Goal: Task Accomplishment & Management: Use online tool/utility

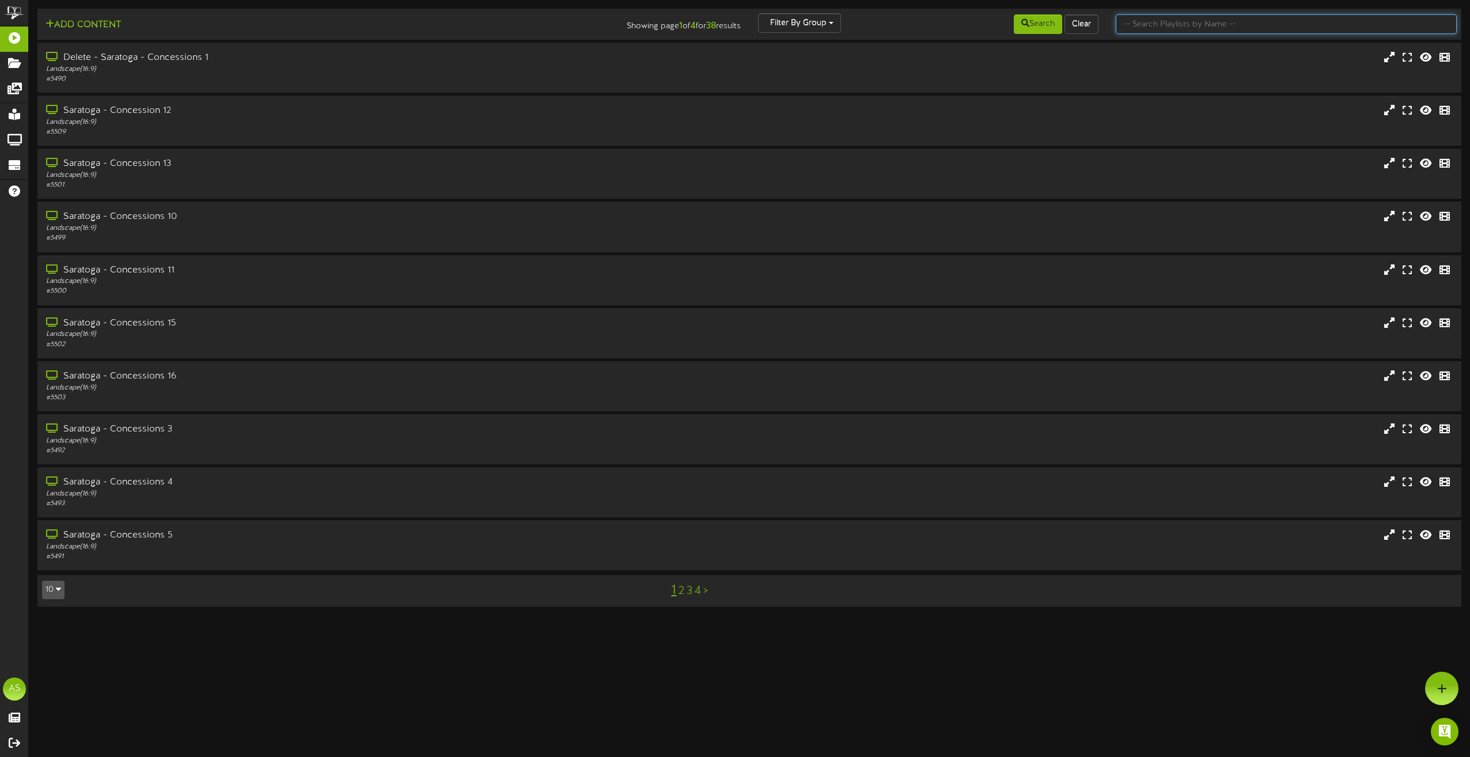
click at [1177, 31] on input "text" at bounding box center [1286, 24] width 341 height 20
type input "bowling"
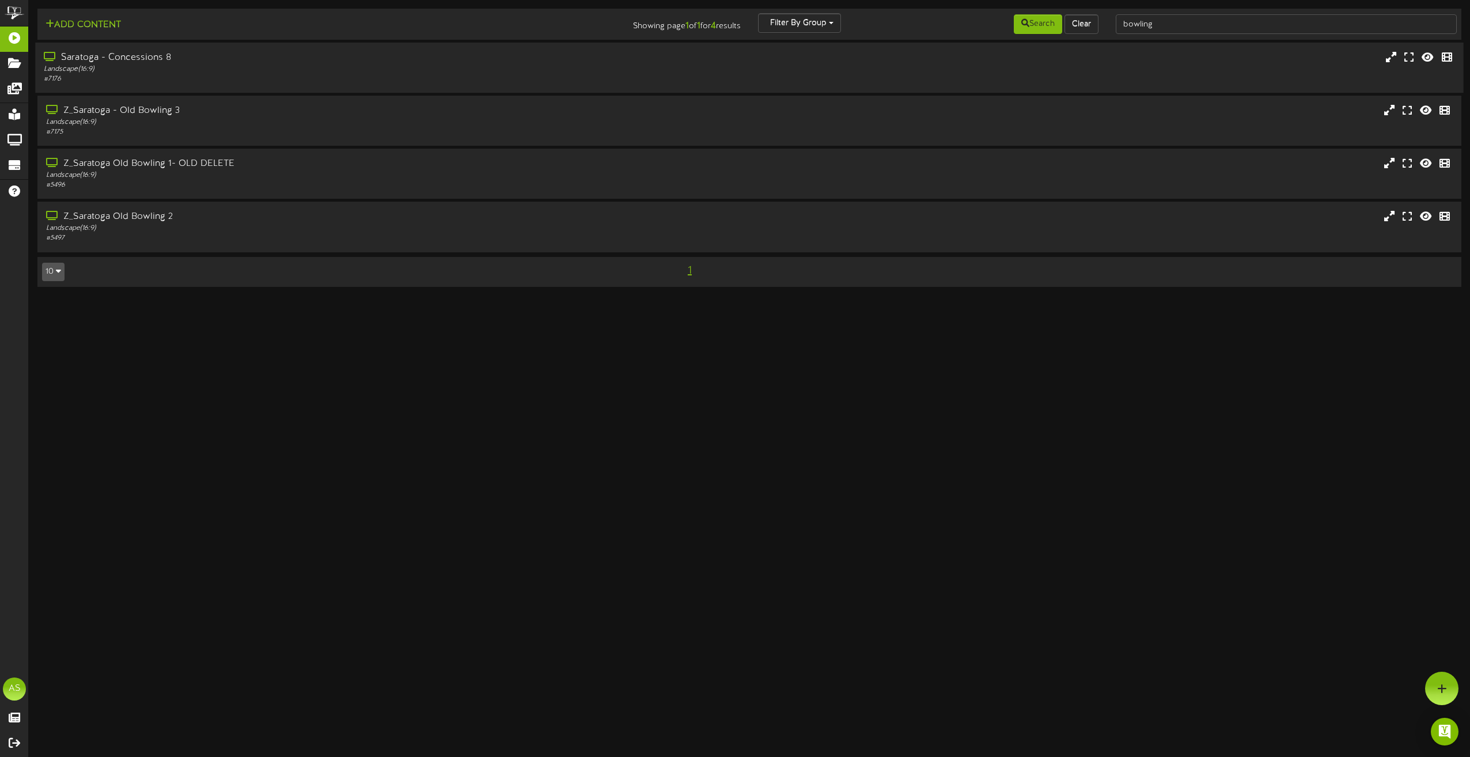
click at [406, 67] on div "Landscape ( 16:9 )" at bounding box center [333, 70] width 578 height 10
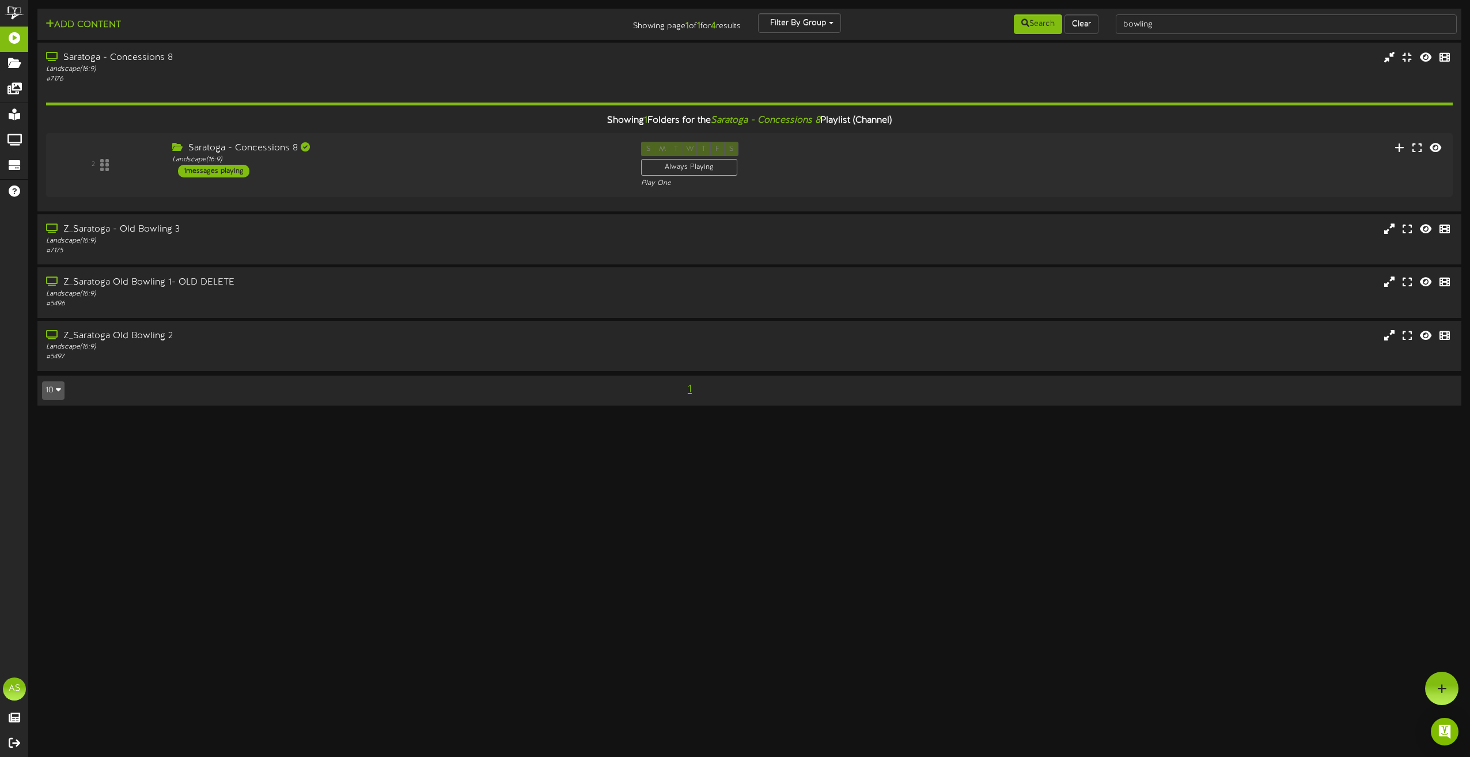
click at [425, 177] on div "Saratoga - Concessions 8 Landscape ( 16:9 ) 1 messages playing" at bounding box center [398, 160] width 469 height 36
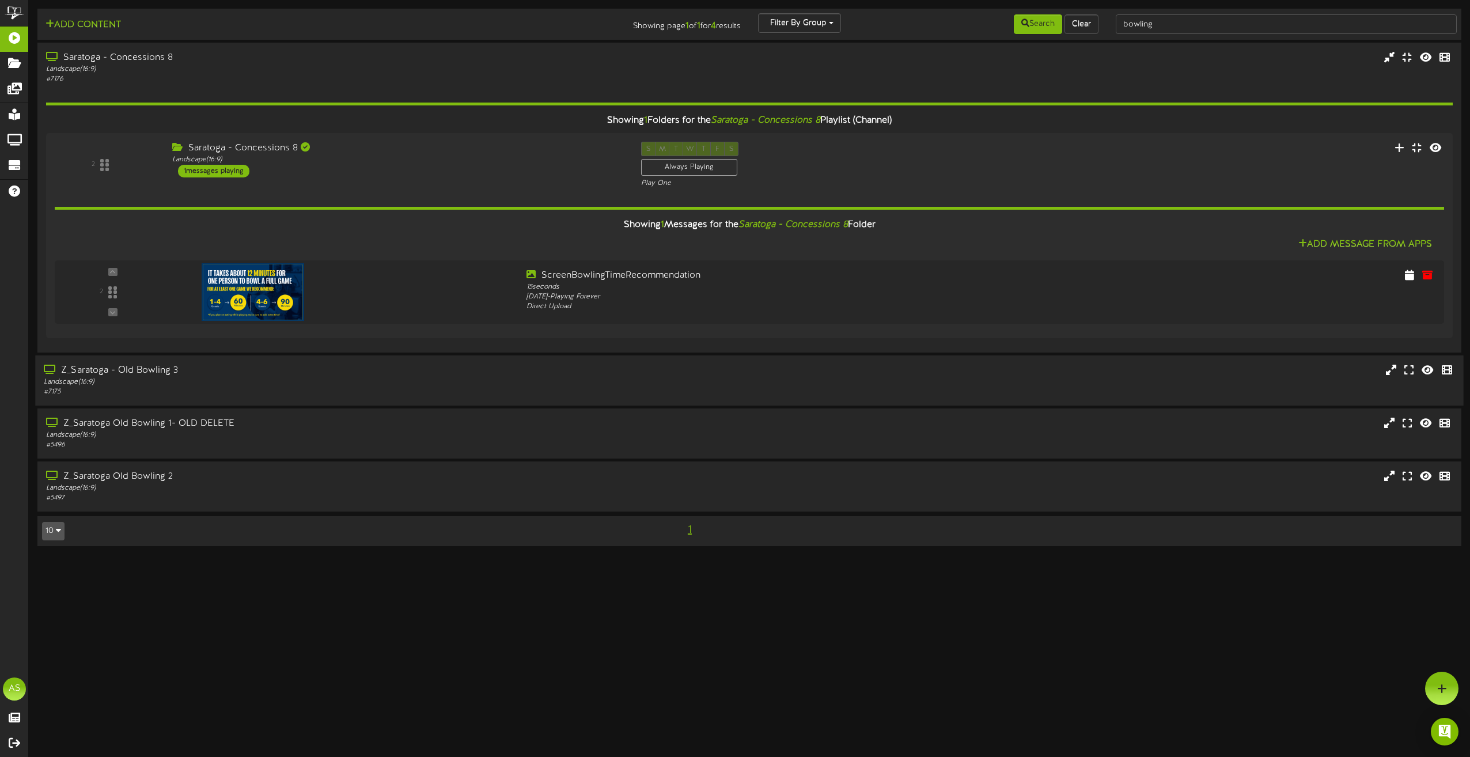
click at [415, 378] on div "Landscape ( 16:9 )" at bounding box center [333, 382] width 578 height 10
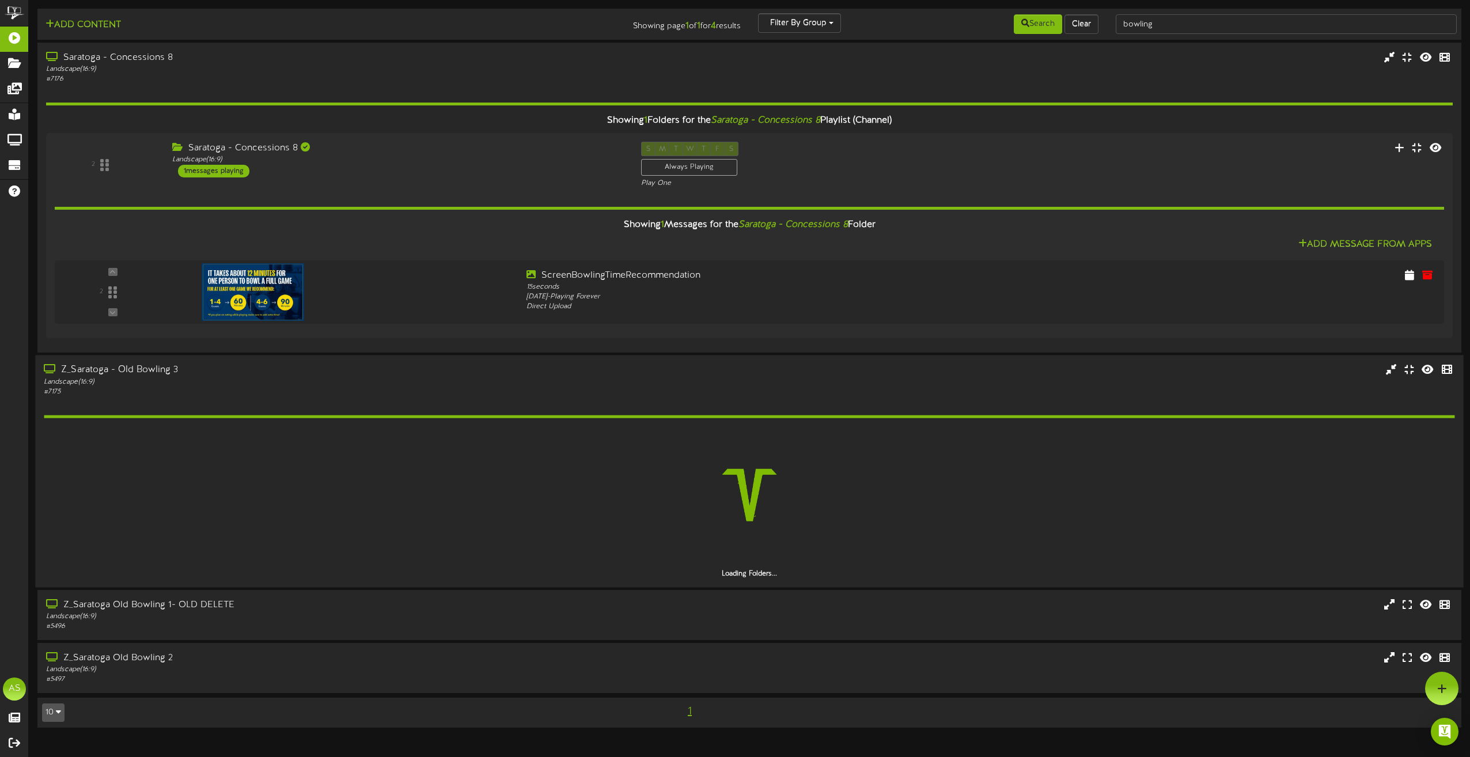
click at [415, 378] on div "Landscape ( 16:9 )" at bounding box center [333, 382] width 578 height 10
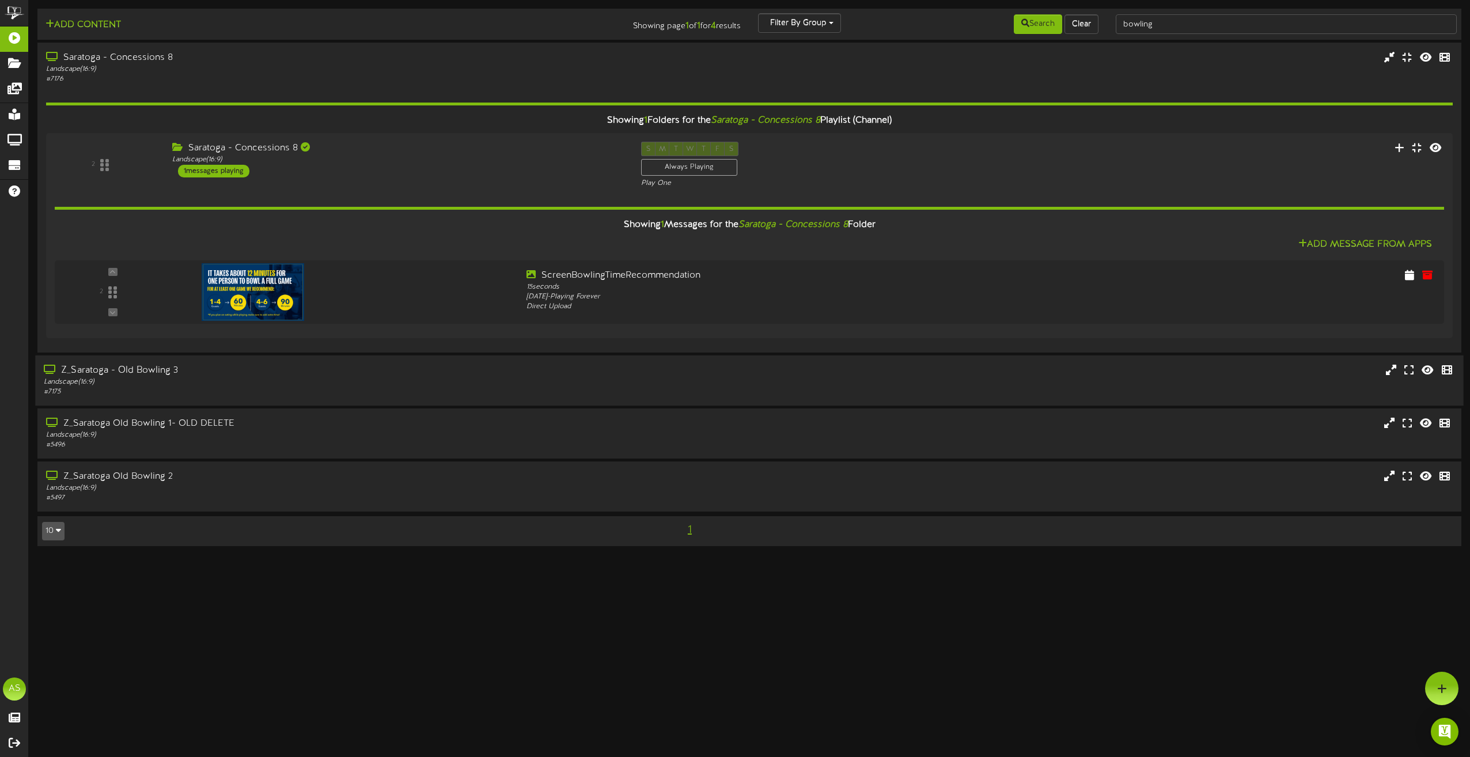
click at [406, 375] on div "Z_Saratoga - Old Bowling 3" at bounding box center [333, 370] width 578 height 13
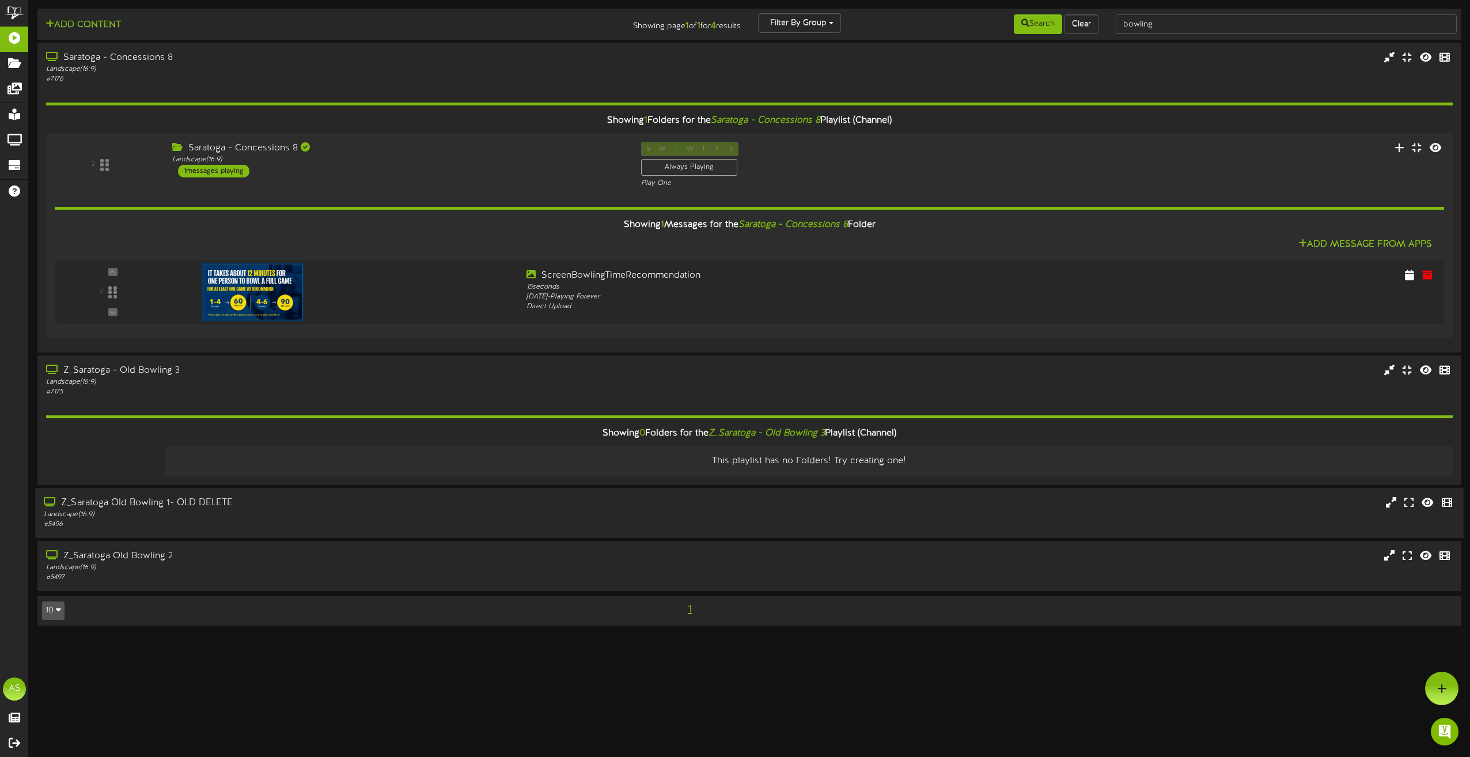
click at [425, 510] on div "Landscape ( 16:9 )" at bounding box center [333, 515] width 578 height 10
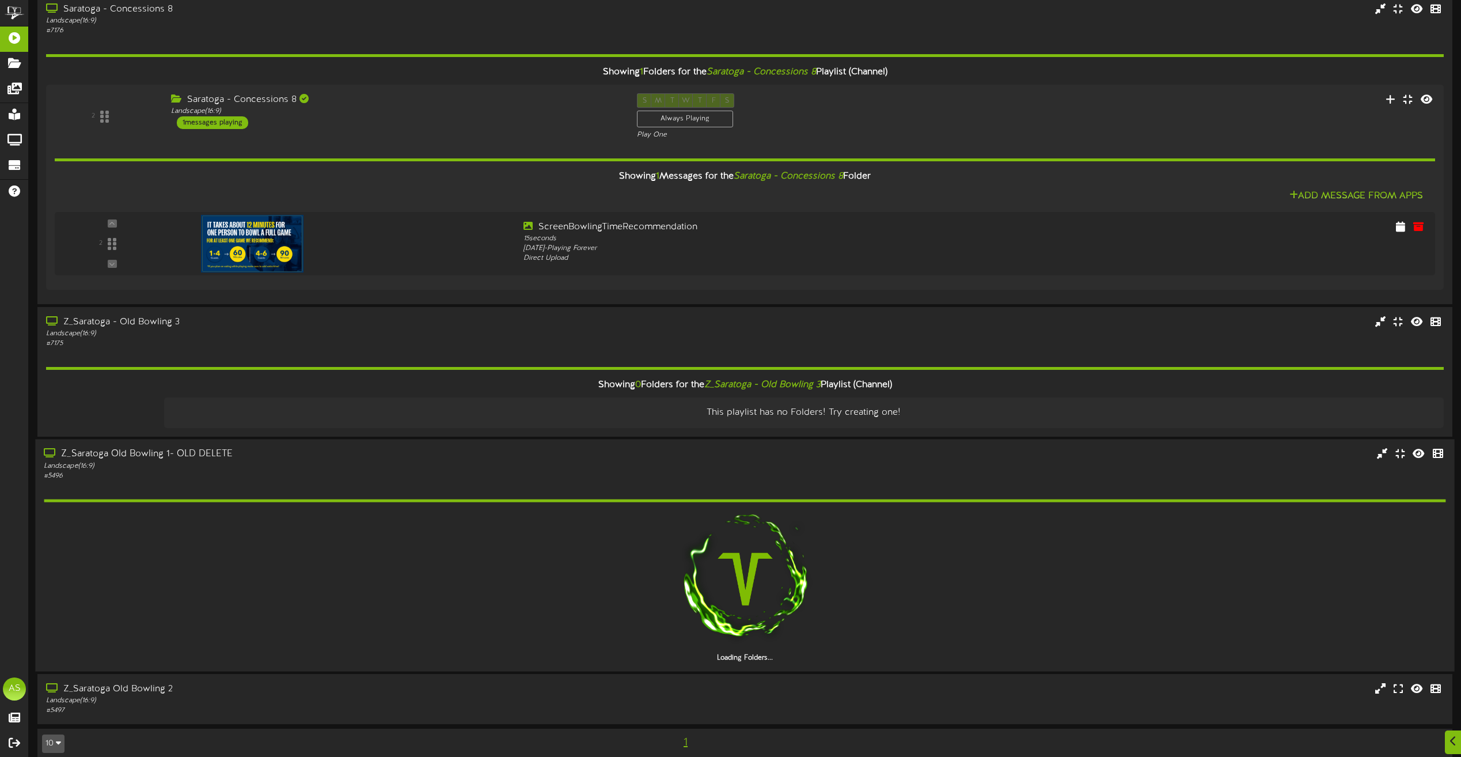
scroll to position [62, 0]
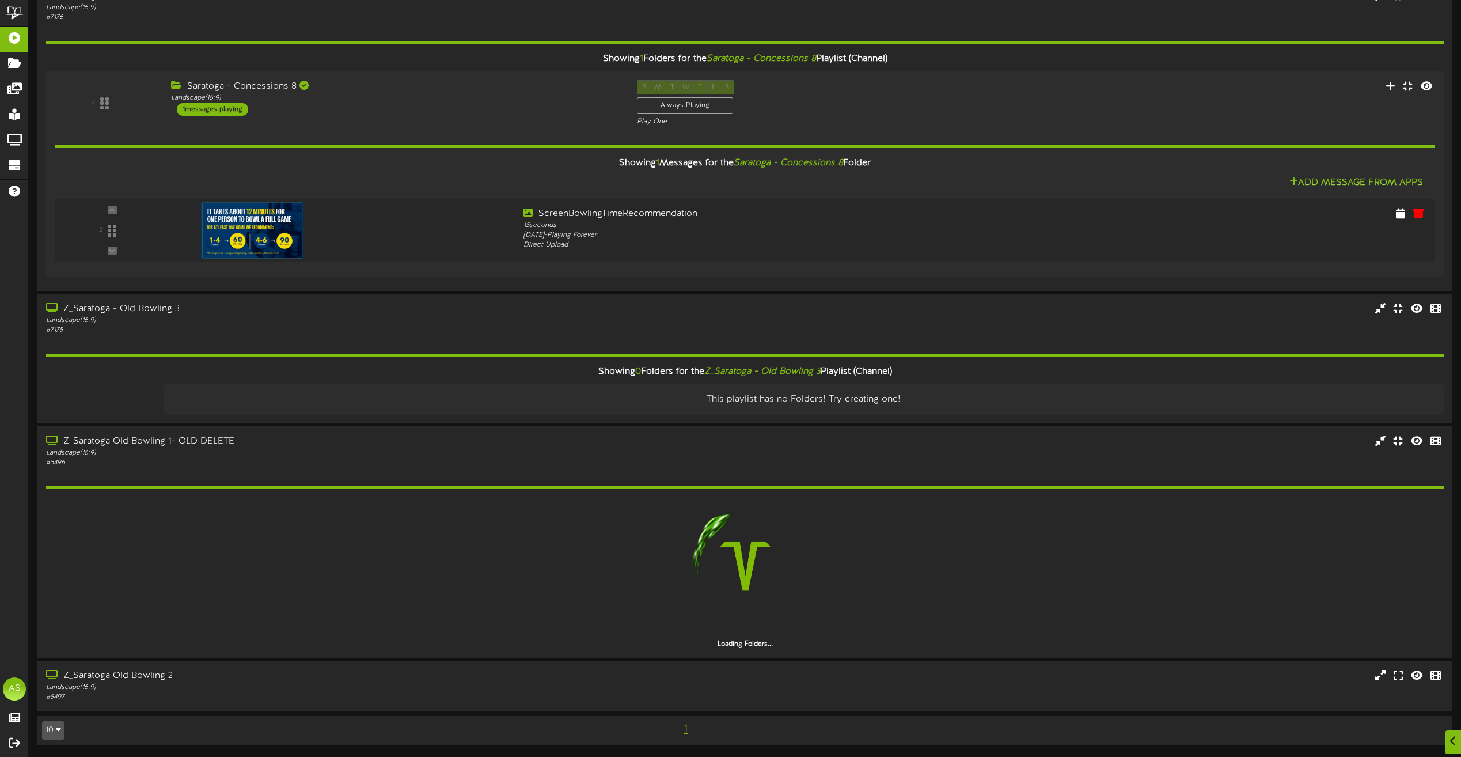
click at [533, 693] on div "# 5497" at bounding box center [332, 697] width 573 height 10
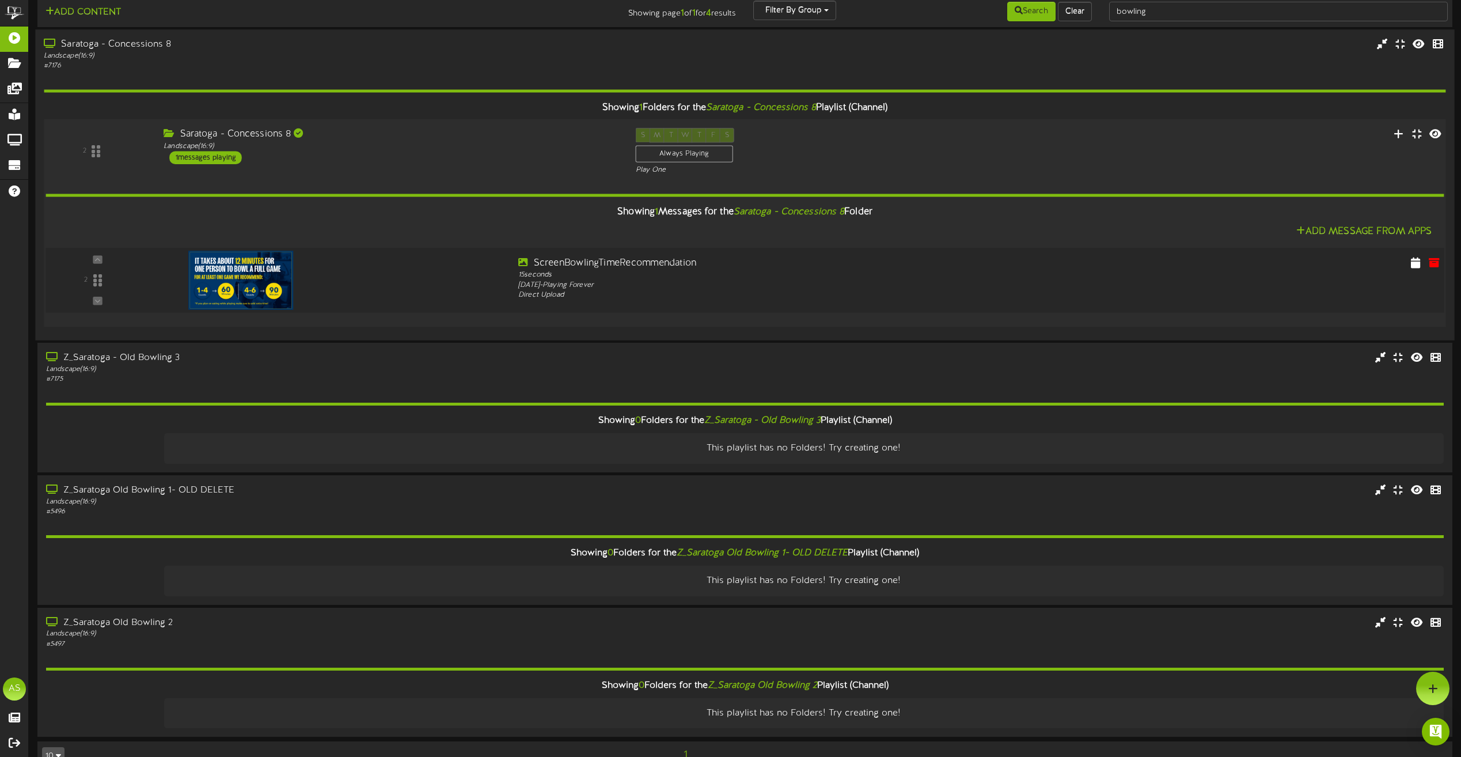
scroll to position [0, 0]
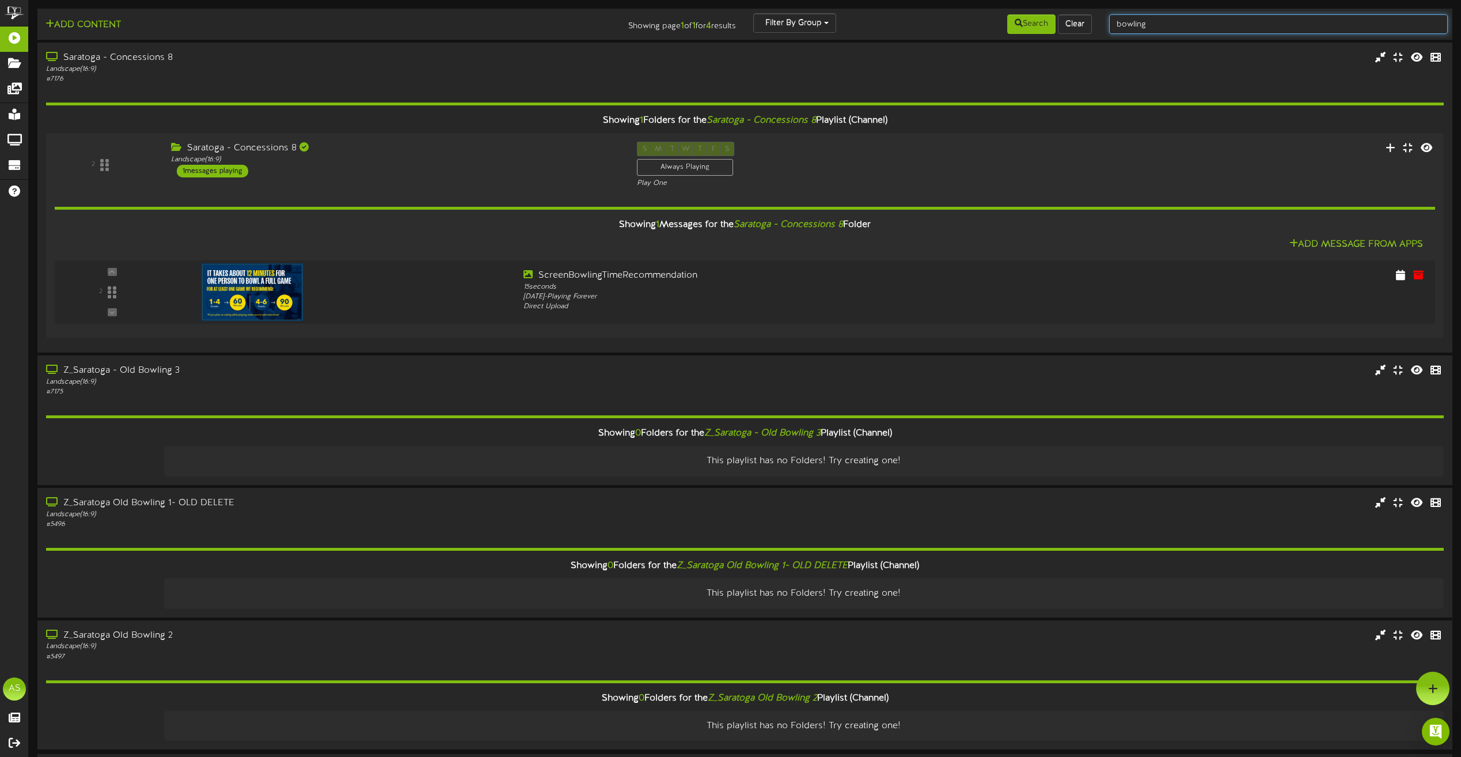
drag, startPoint x: 1140, startPoint y: 30, endPoint x: 953, endPoint y: 28, distance: 187.2
click at [953, 28] on div "Add Content Showing page 1 of 1 for 4 results Filter By Group Search Clear bowl…" at bounding box center [744, 24] width 1423 height 22
type input "concessions 7"
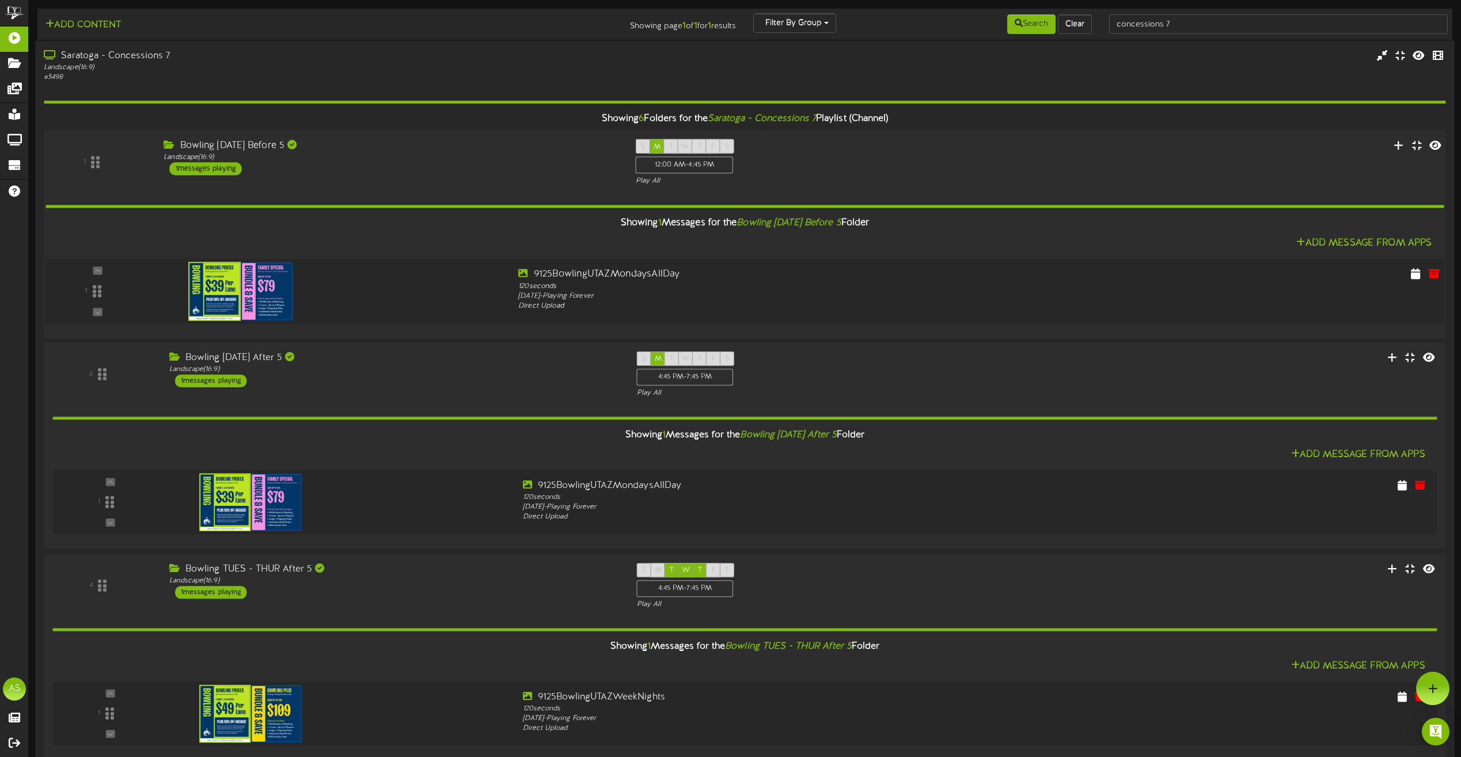
click at [225, 297] on img at bounding box center [240, 291] width 105 height 59
